Goal: Task Accomplishment & Management: Manage account settings

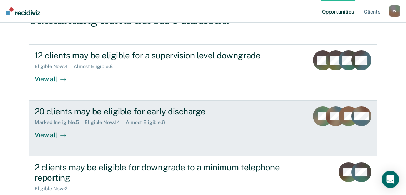
scroll to position [97, 0]
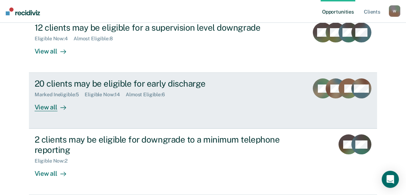
click at [52, 112] on div "View all" at bounding box center [55, 105] width 40 height 14
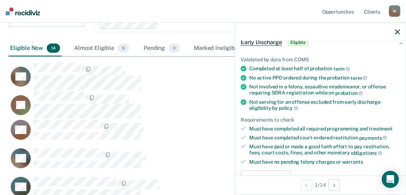
scroll to position [162, 0]
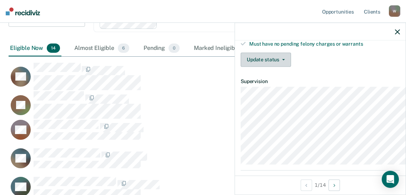
click at [240, 67] on button "Update status" at bounding box center [265, 59] width 50 height 14
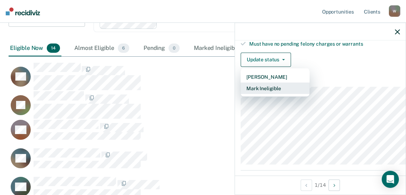
click at [240, 94] on button "Mark Ineligible" at bounding box center [274, 87] width 69 height 11
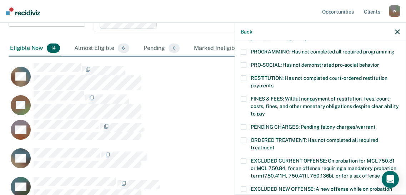
click at [240, 55] on span at bounding box center [243, 52] width 6 height 6
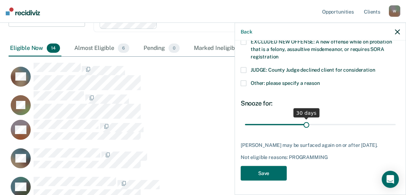
scroll to position [382, 0]
click at [240, 170] on button "Save" at bounding box center [263, 173] width 46 height 15
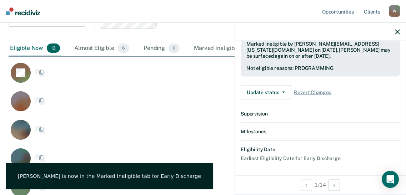
scroll to position [370, 0]
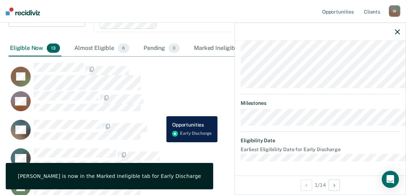
click at [161, 91] on div "JS" at bounding box center [172, 76] width 327 height 28
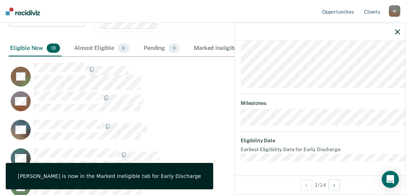
click at [154, 16] on nav "Opportunities Client s [EMAIL_ADDRESS][US_STATE][DOMAIN_NAME] W Profile How it …" at bounding box center [203, 11] width 406 height 23
click at [396, 34] on icon "button" at bounding box center [397, 31] width 5 height 5
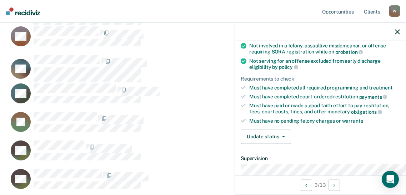
scroll to position [162, 0]
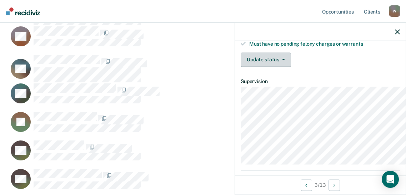
click at [241, 67] on button "Update status" at bounding box center [265, 59] width 50 height 14
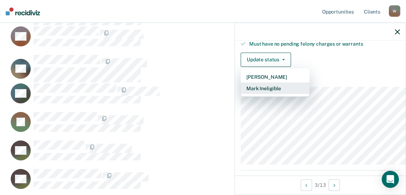
click at [240, 94] on button "Mark Ineligible" at bounding box center [274, 87] width 69 height 11
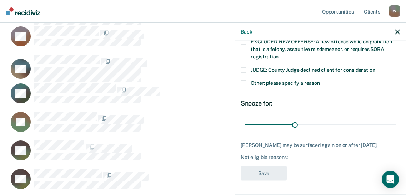
scroll to position [324, 0]
click at [240, 86] on span at bounding box center [243, 83] width 6 height 6
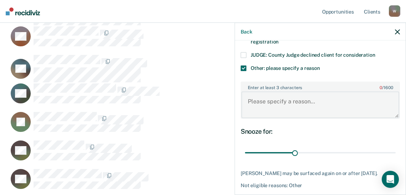
click at [241, 118] on textarea "Enter at least 3 characters 0 / 1600" at bounding box center [320, 105] width 158 height 26
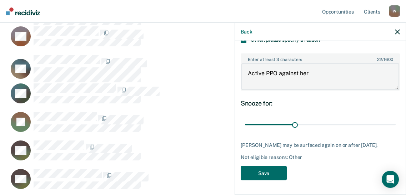
scroll to position [435, 0]
type textarea "Active PPO against her"
click at [240, 169] on button "Save" at bounding box center [263, 173] width 46 height 15
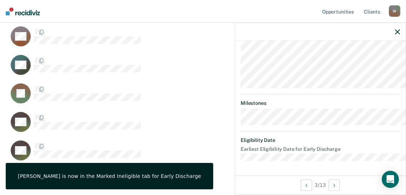
scroll to position [385, 0]
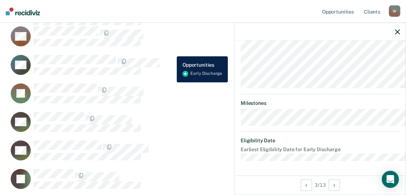
click at [171, 26] on div "JS" at bounding box center [172, 12] width 327 height 28
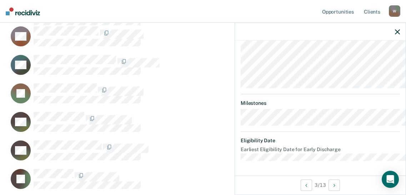
click at [395, 34] on icon "button" at bounding box center [397, 31] width 5 height 5
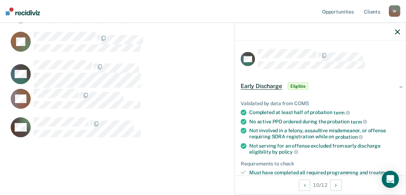
scroll to position [97, 0]
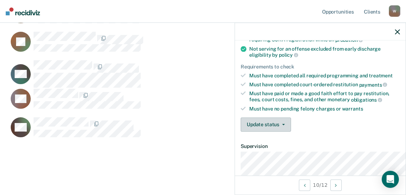
click at [282, 125] on icon "button" at bounding box center [283, 124] width 3 height 1
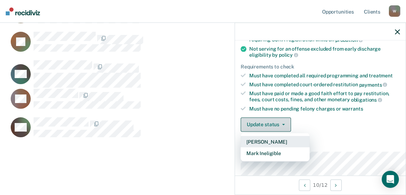
scroll to position [174, 0]
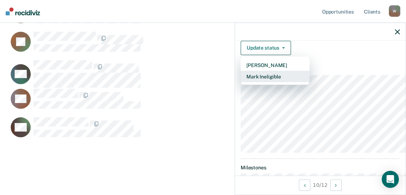
click at [240, 82] on button "Mark Ineligible" at bounding box center [274, 76] width 69 height 11
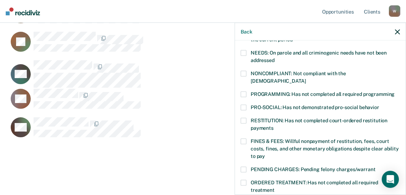
scroll to position [44, 0]
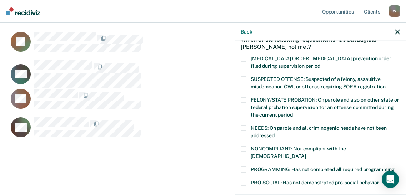
click at [240, 82] on span at bounding box center [243, 79] width 6 height 6
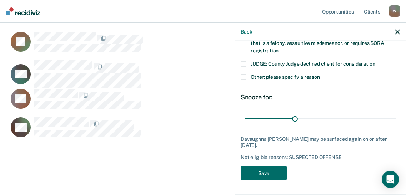
scroll to position [382, 0]
click at [240, 167] on button "Save" at bounding box center [263, 173] width 46 height 15
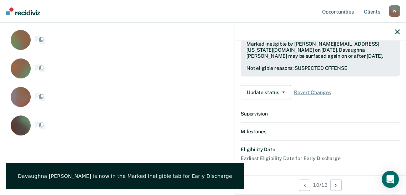
scroll to position [380, 0]
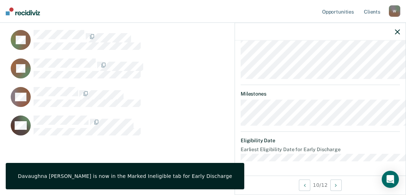
click at [197, 13] on nav "Opportunities Client s [EMAIL_ADDRESS][US_STATE][DOMAIN_NAME] W Profile How it …" at bounding box center [203, 11] width 406 height 23
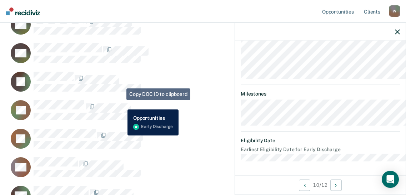
scroll to position [130, 0]
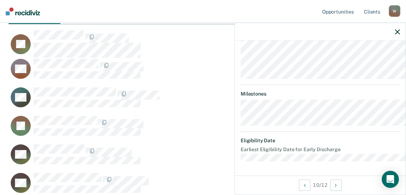
click at [396, 35] on button "button" at bounding box center [397, 32] width 5 height 6
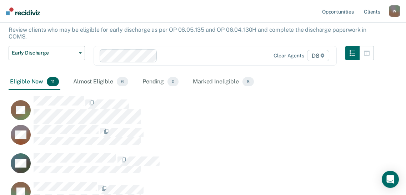
scroll to position [0, 0]
